Goal: Task Accomplishment & Management: Use online tool/utility

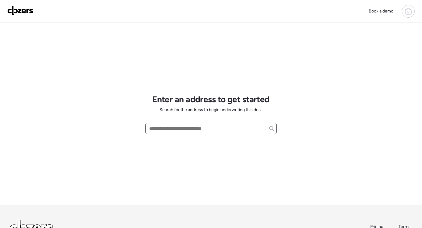
click at [167, 130] on input "text" at bounding box center [211, 128] width 126 height 9
paste input "**********"
click at [196, 141] on div "**********" at bounding box center [210, 114] width 131 height 182
click at [189, 127] on input "**********" at bounding box center [211, 128] width 126 height 9
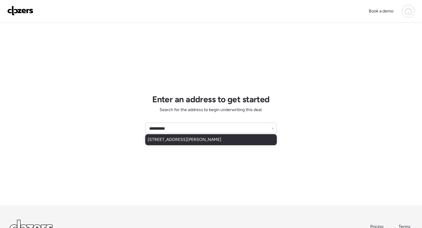
click at [190, 140] on span "[STREET_ADDRESS][PERSON_NAME]" at bounding box center [185, 140] width 74 height 6
type input "**********"
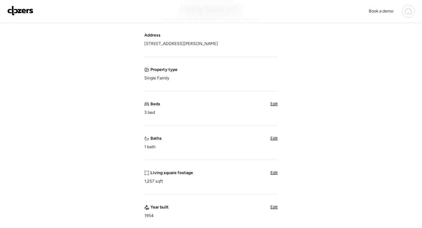
scroll to position [36, 0]
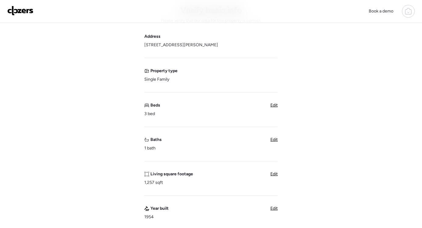
click at [275, 140] on span "Edit" at bounding box center [273, 139] width 7 height 5
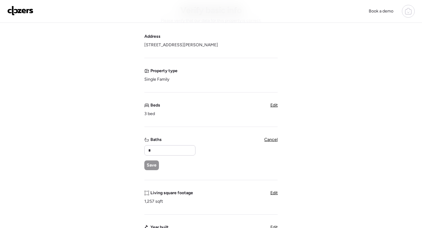
click at [275, 140] on span "Cancel" at bounding box center [270, 139] width 13 height 5
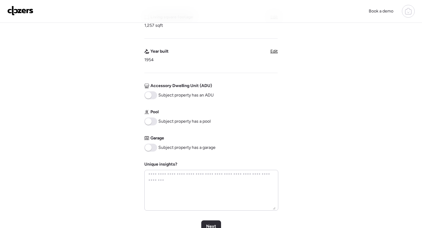
scroll to position [191, 0]
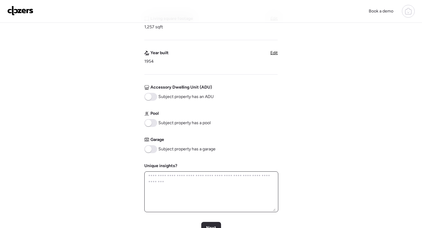
click at [203, 181] on textarea at bounding box center [211, 191] width 128 height 39
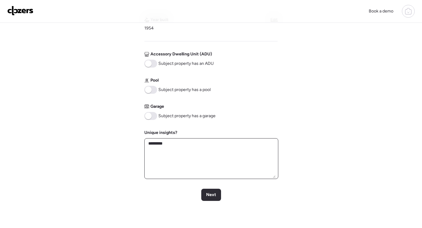
scroll to position [227, 0]
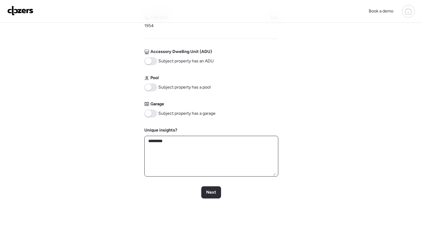
type textarea "*********"
click at [154, 115] on span at bounding box center [150, 114] width 13 height 8
click at [214, 192] on span "Next" at bounding box center [211, 192] width 10 height 6
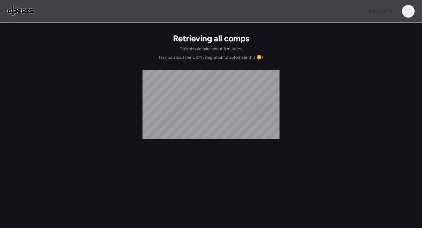
scroll to position [0, 0]
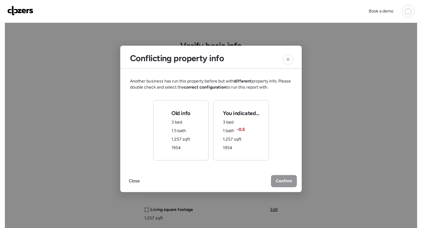
click at [191, 147] on div "Old info 3 bed 1.5 bath 1,257 sqft 1954" at bounding box center [180, 130] width 55 height 60
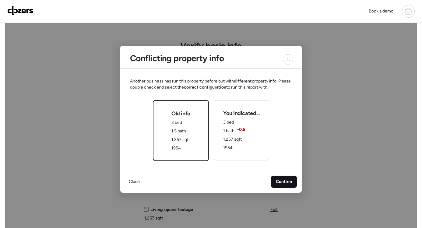
click at [287, 183] on span "Confirm" at bounding box center [284, 182] width 16 height 6
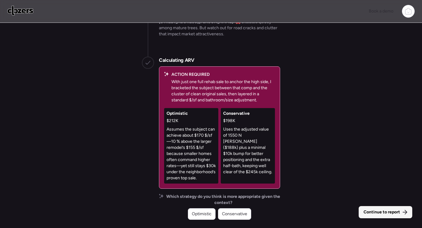
click at [378, 211] on span "Continue to report" at bounding box center [381, 212] width 37 height 6
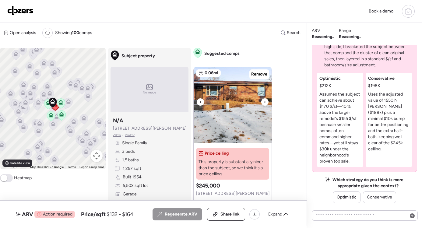
click at [264, 100] on icon at bounding box center [264, 101] width 2 height 7
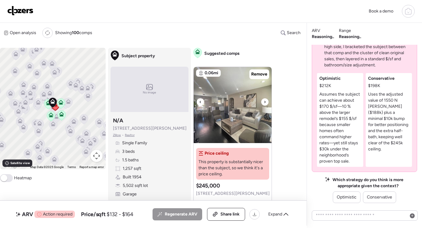
click at [264, 100] on icon at bounding box center [264, 101] width 2 height 7
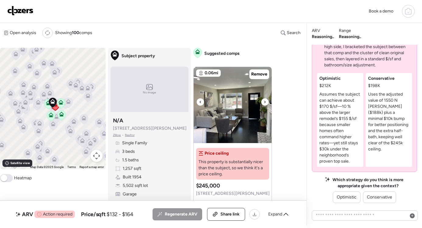
click at [264, 100] on icon at bounding box center [264, 101] width 2 height 7
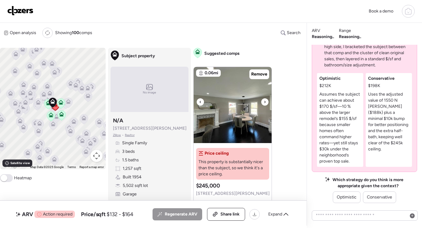
click at [264, 100] on icon at bounding box center [264, 101] width 2 height 7
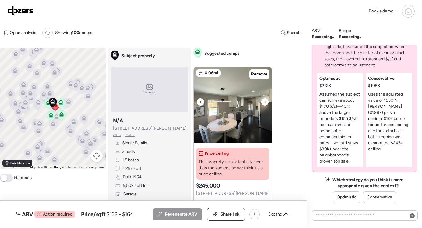
click at [264, 100] on icon at bounding box center [264, 101] width 2 height 7
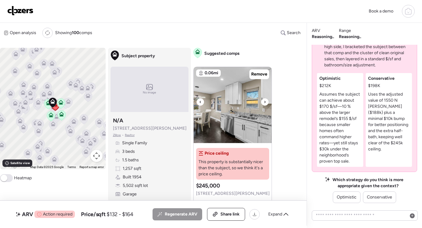
click at [264, 100] on icon at bounding box center [264, 101] width 2 height 7
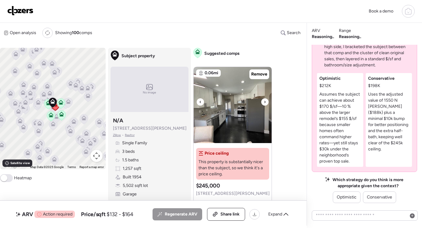
click at [264, 100] on icon at bounding box center [264, 101] width 2 height 7
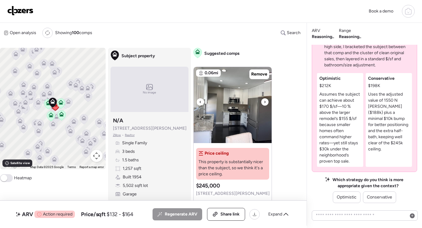
click at [265, 102] on icon at bounding box center [264, 101] width 2 height 7
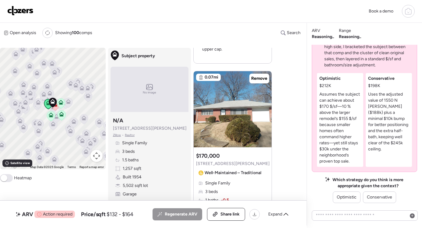
scroll to position [298, 0]
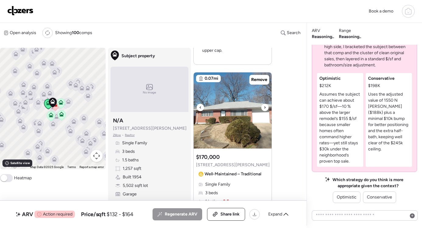
click at [263, 106] on icon at bounding box center [264, 107] width 2 height 7
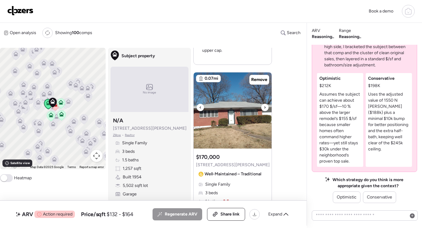
click at [263, 106] on icon at bounding box center [264, 107] width 2 height 7
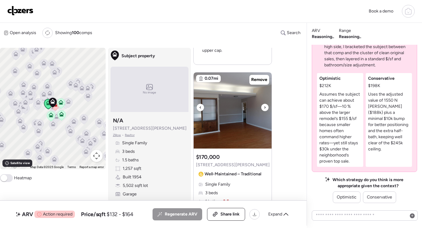
click at [263, 106] on icon at bounding box center [264, 107] width 2 height 7
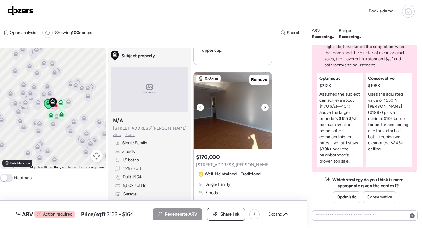
click at [263, 106] on icon at bounding box center [264, 107] width 2 height 7
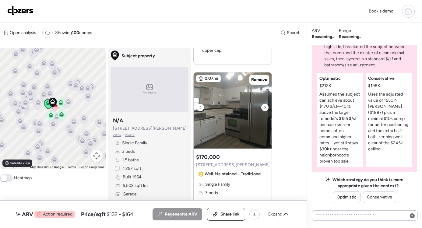
click at [263, 106] on icon at bounding box center [264, 107] width 2 height 7
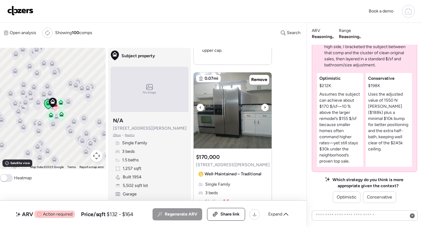
click at [263, 106] on icon at bounding box center [264, 107] width 2 height 7
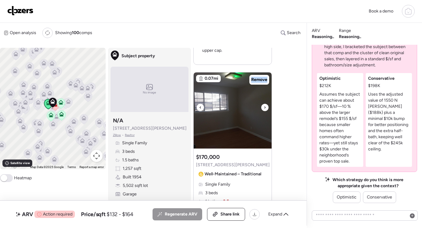
click at [263, 106] on icon at bounding box center [264, 107] width 2 height 7
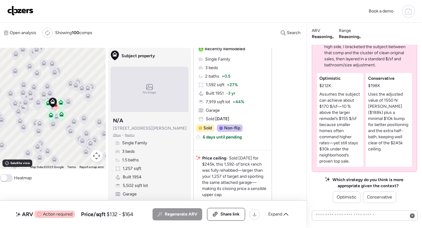
scroll to position [0, 0]
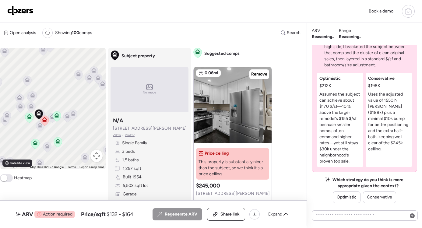
click at [39, 128] on icon at bounding box center [40, 126] width 8 height 10
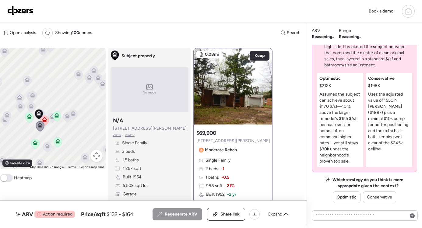
click at [67, 116] on icon at bounding box center [67, 115] width 5 height 5
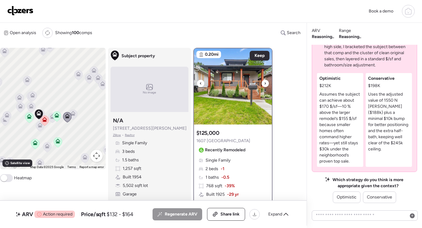
click at [265, 84] on icon at bounding box center [264, 83] width 1 height 2
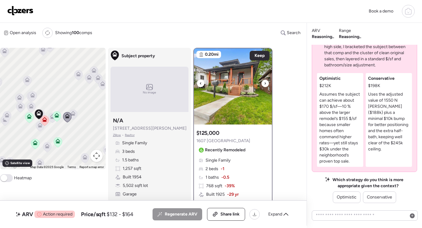
click at [265, 84] on icon at bounding box center [264, 83] width 1 height 2
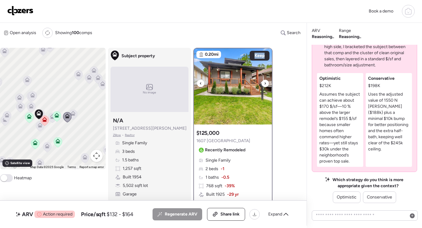
click at [265, 84] on icon at bounding box center [264, 83] width 1 height 2
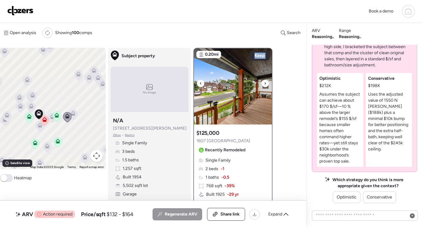
click at [265, 84] on icon at bounding box center [264, 83] width 1 height 2
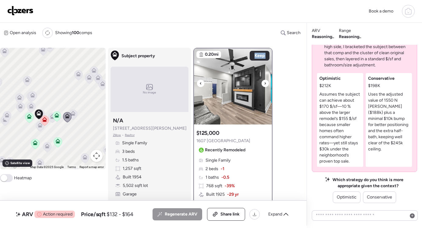
click at [265, 84] on icon at bounding box center [264, 83] width 1 height 2
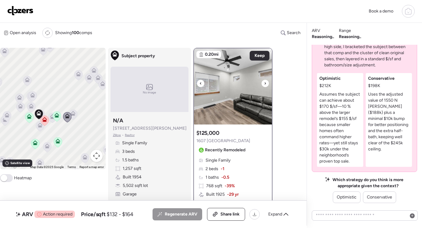
click at [265, 84] on icon at bounding box center [264, 83] width 1 height 2
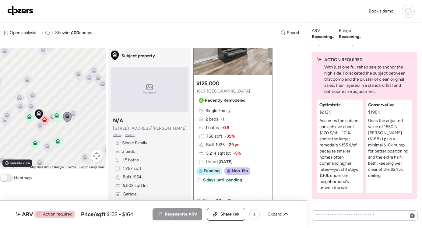
scroll to position [-27, 0]
